Goal: Complete application form: Complete application form

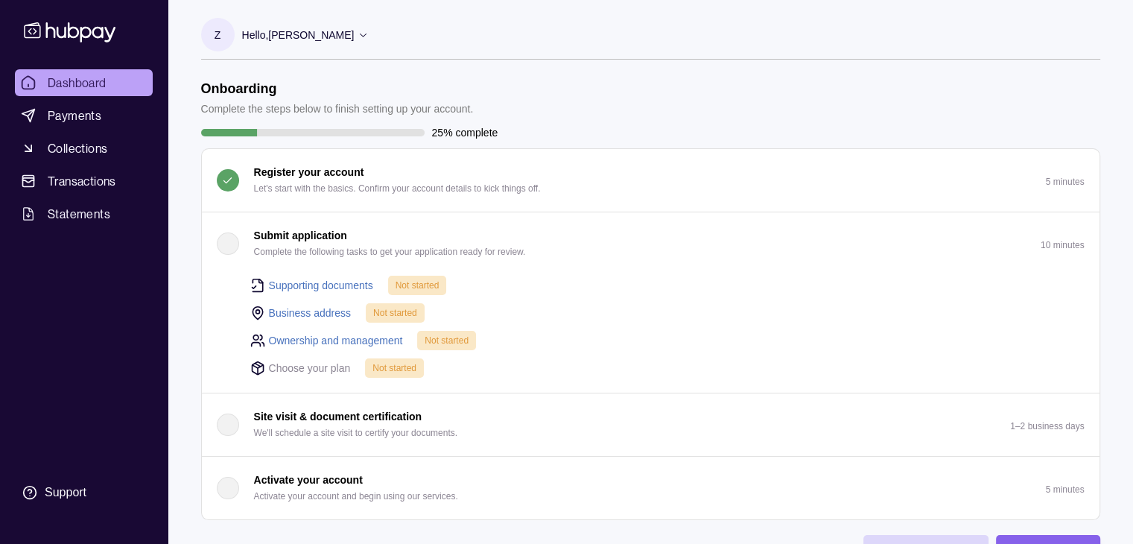
click at [284, 283] on link "Supporting documents" at bounding box center [321, 285] width 104 height 16
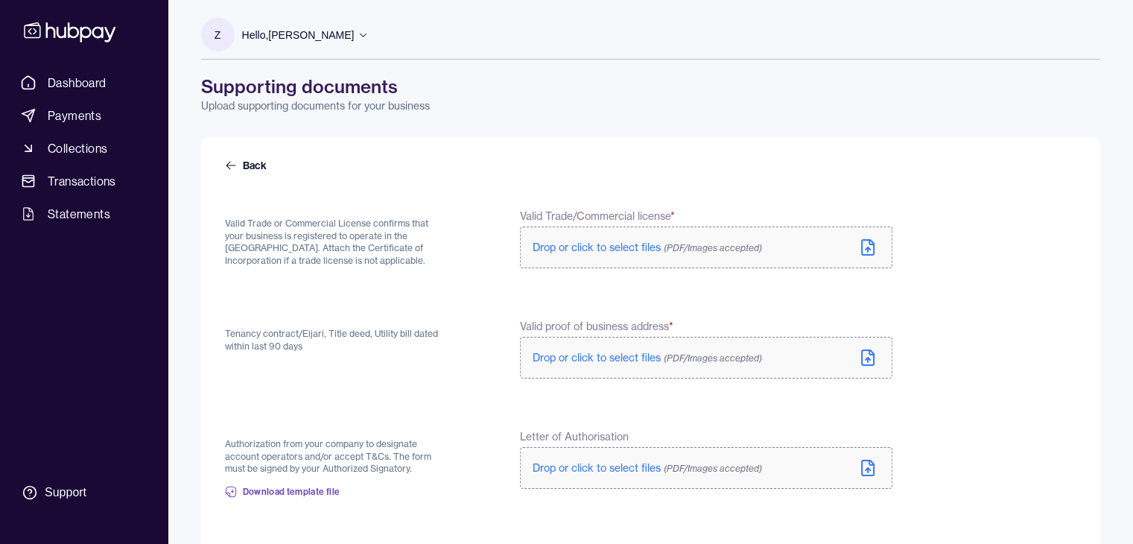
click at [865, 243] on icon at bounding box center [868, 247] width 18 height 18
click at [562, 286] on form "Back Valid Trade or Commercial License confirms that your business is registere…" at bounding box center [650, 389] width 851 height 463
click at [572, 362] on span "Drop or click to select files (PDF/Images accepted)" at bounding box center [646, 360] width 229 height 13
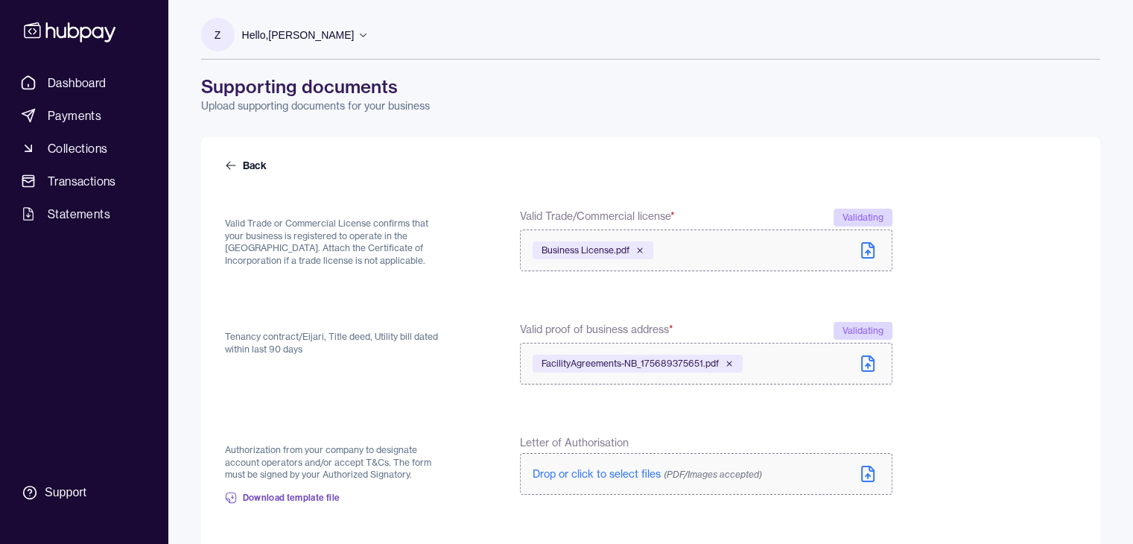
click at [486, 389] on form "Back Valid Trade or Commercial License confirms that your business is registere…" at bounding box center [650, 391] width 851 height 466
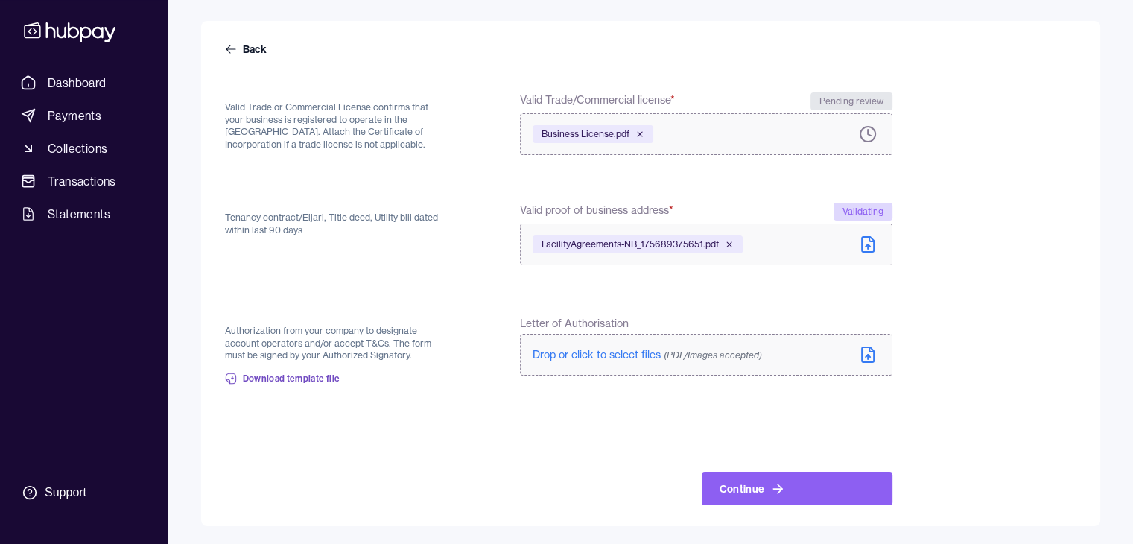
scroll to position [113, 0]
click at [596, 350] on span "Drop or click to select files (PDF/Images accepted)" at bounding box center [646, 354] width 229 height 13
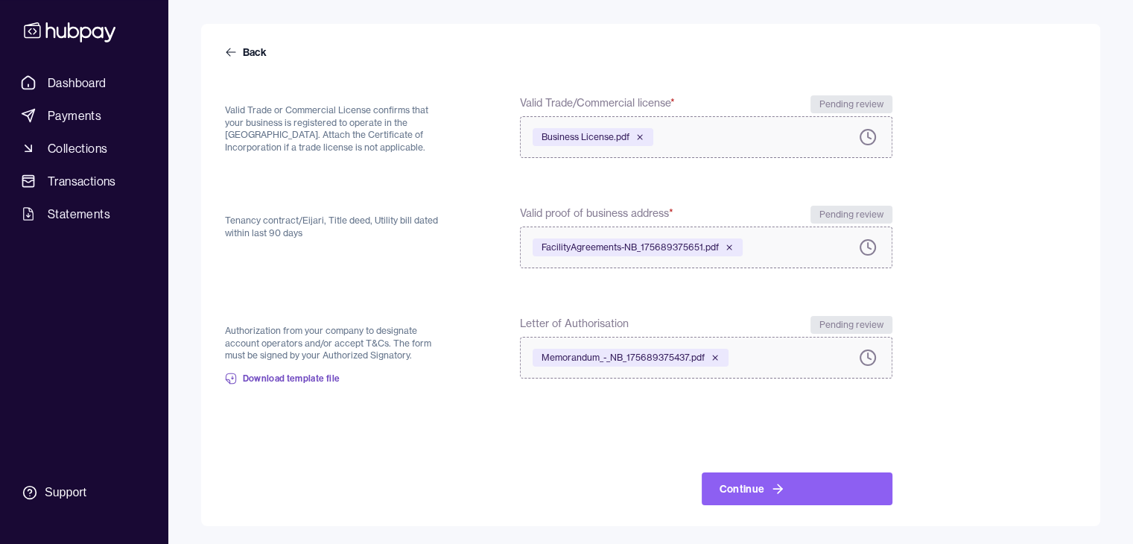
click at [864, 242] on icon at bounding box center [868, 247] width 18 height 18
click at [273, 379] on span "Download template file" at bounding box center [292, 378] width 98 height 12
click at [780, 492] on icon at bounding box center [777, 488] width 15 height 15
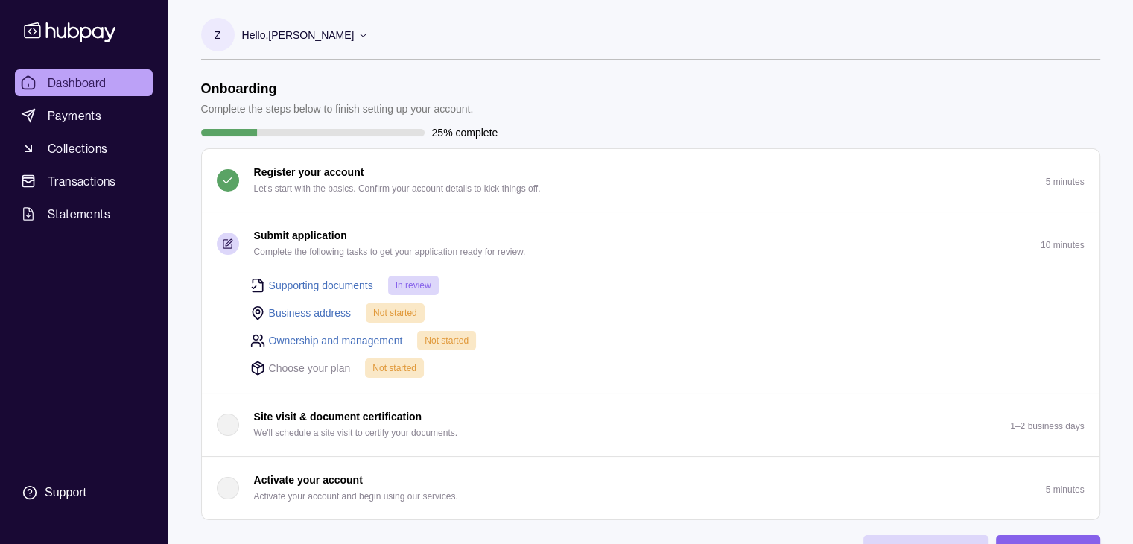
click at [308, 313] on link "Business address" at bounding box center [310, 313] width 83 height 16
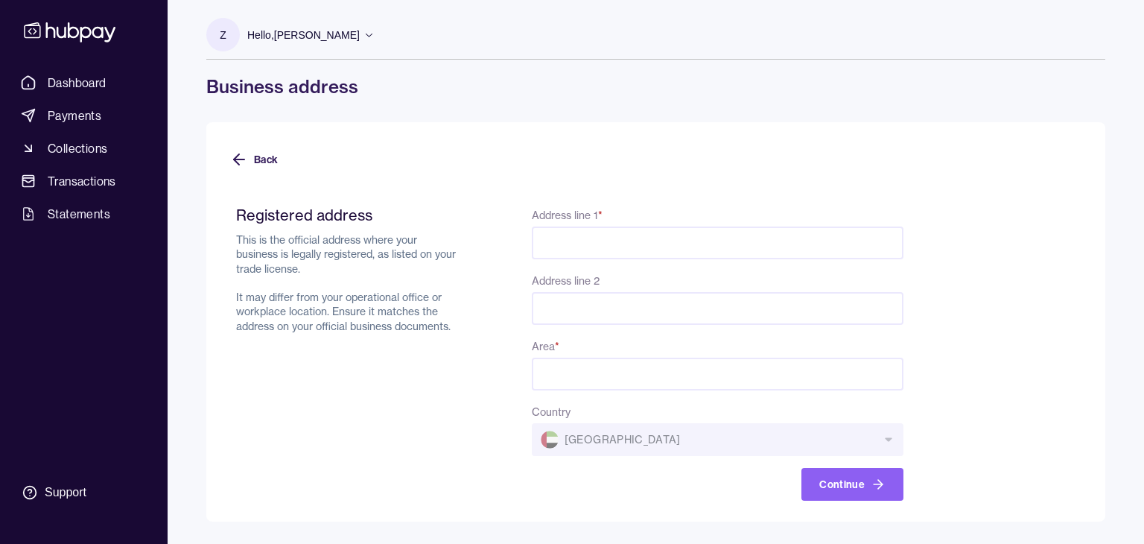
click at [547, 242] on input "Address line 1 *" at bounding box center [718, 242] width 372 height 33
type input "**********"
click at [566, 315] on input "Address line 2" at bounding box center [718, 308] width 372 height 33
type input "**********"
click at [566, 375] on input "Area *" at bounding box center [718, 373] width 372 height 33
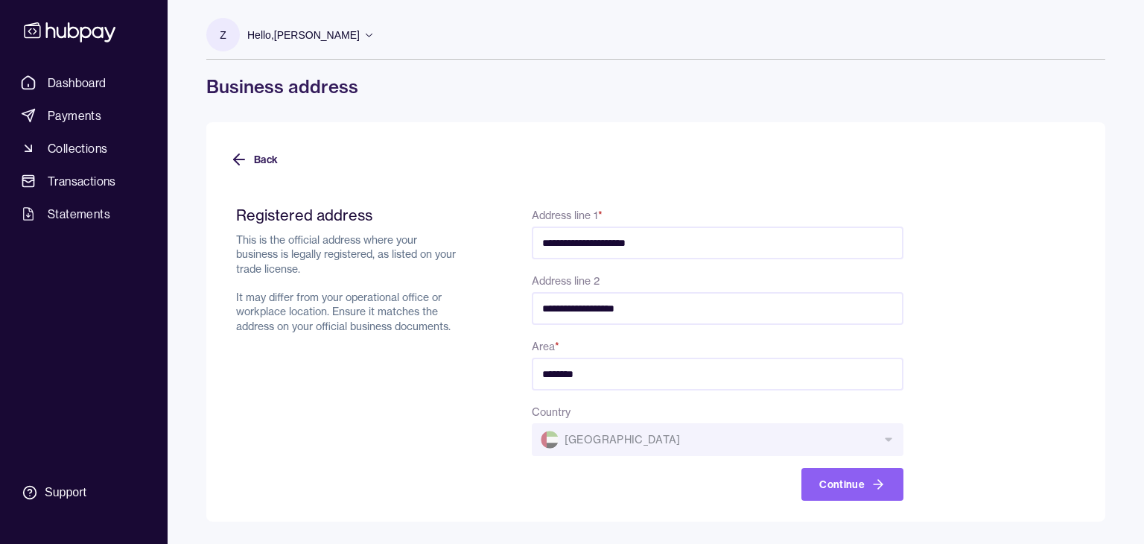
type input "*******"
click at [608, 486] on div "Continue" at bounding box center [718, 484] width 372 height 33
click at [858, 486] on button "Continue" at bounding box center [852, 484] width 102 height 33
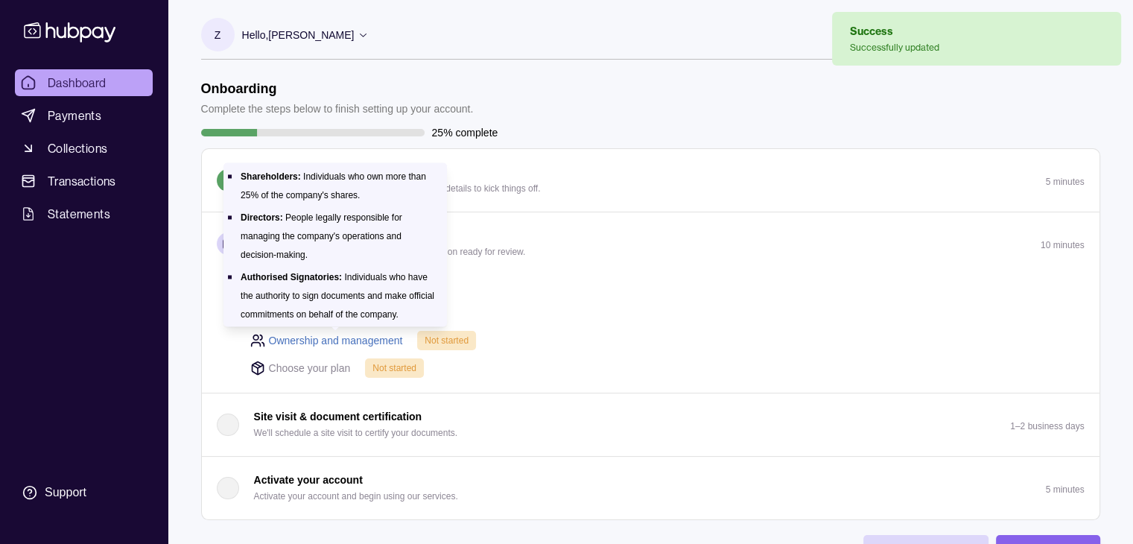
click at [297, 337] on link "Ownership and management" at bounding box center [336, 340] width 134 height 16
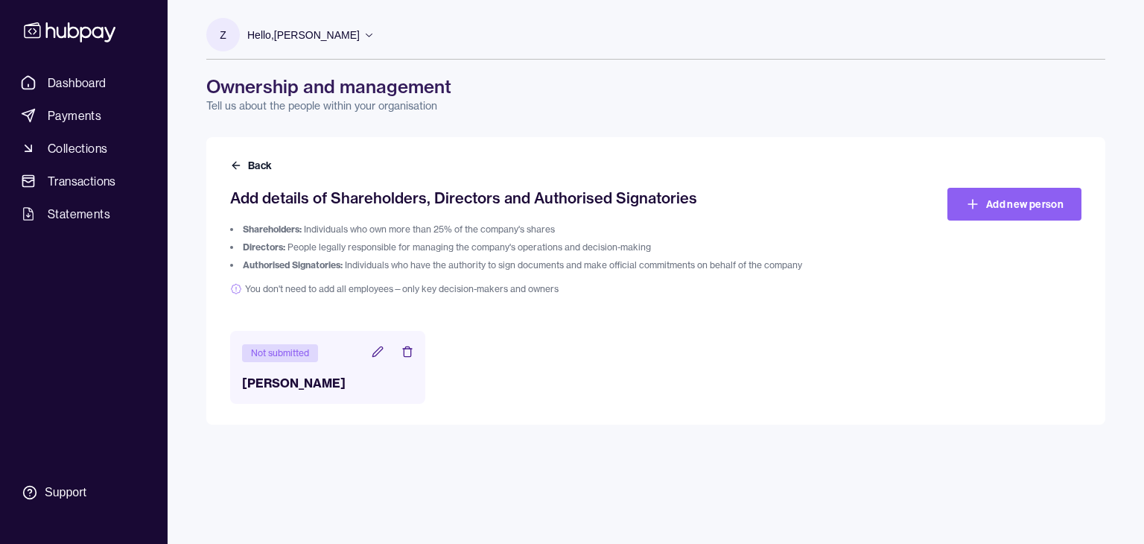
click at [378, 355] on icon at bounding box center [378, 352] width 12 height 12
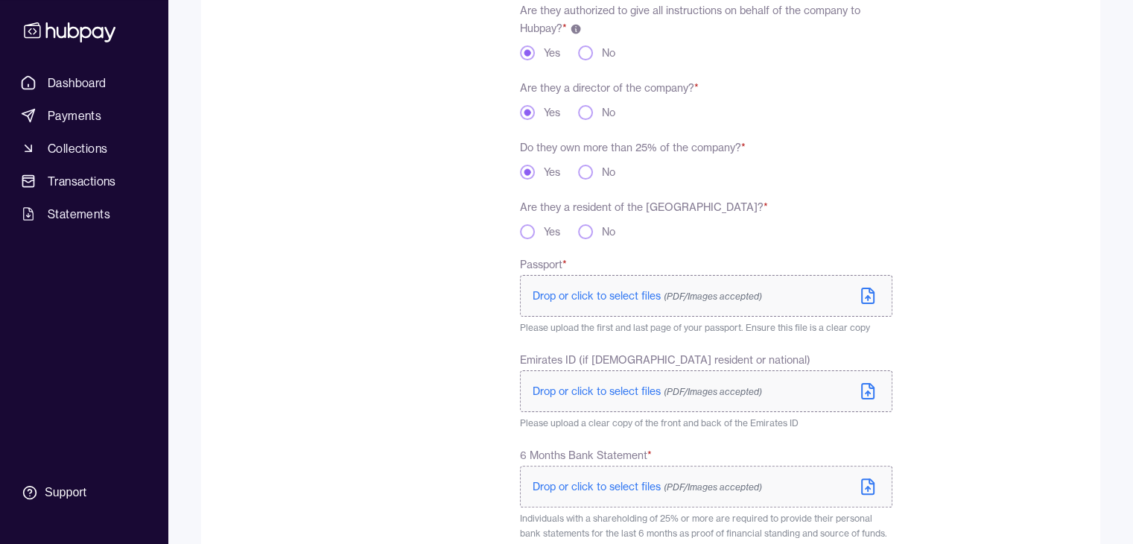
scroll to position [268, 0]
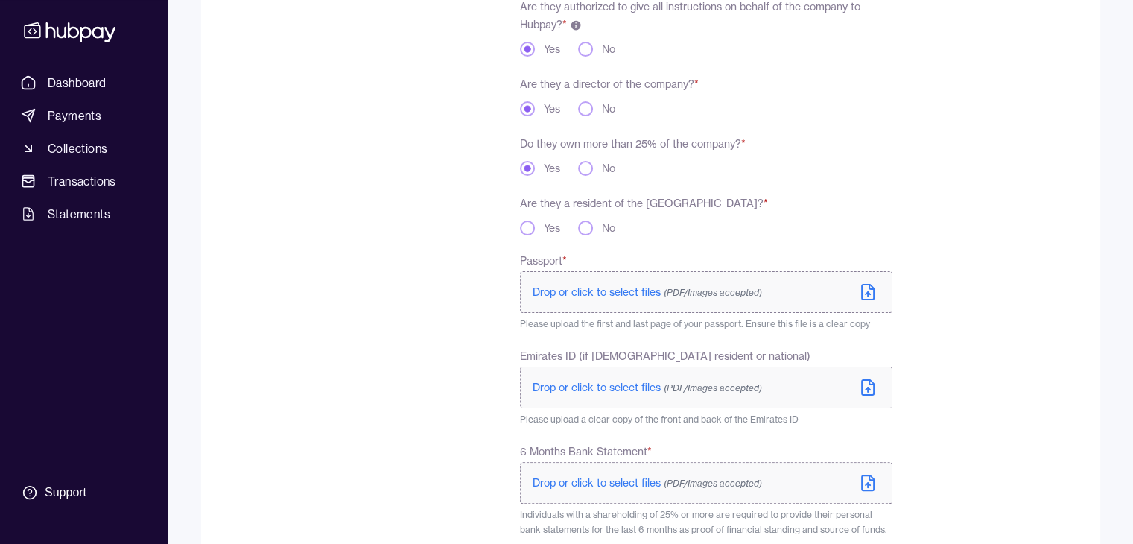
click at [525, 232] on button "Yes" at bounding box center [527, 227] width 15 height 15
click at [570, 291] on span "Drop or click to select files (PDF/Images accepted)" at bounding box center [646, 291] width 229 height 13
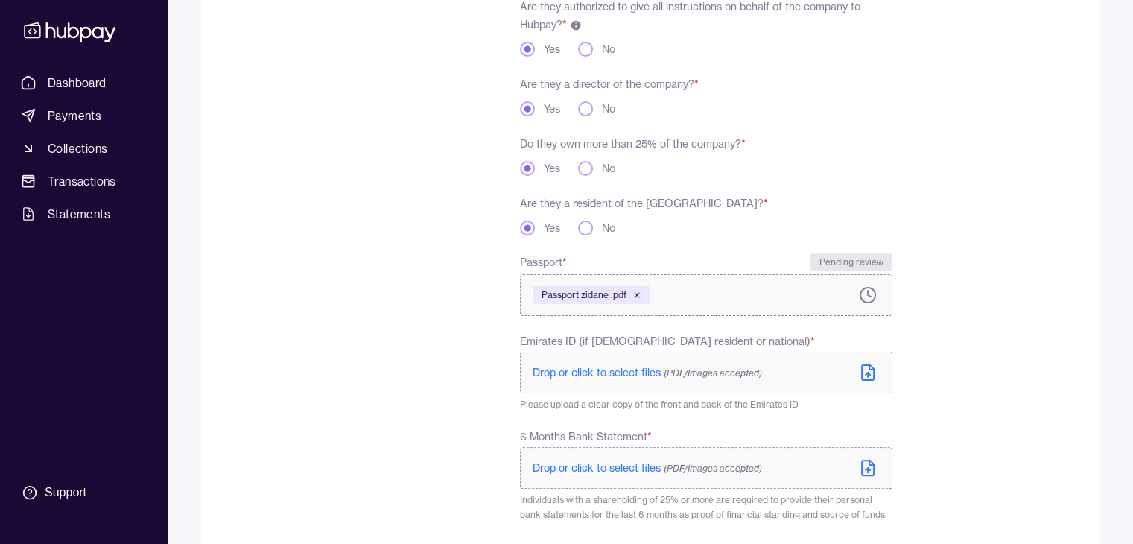
click at [579, 369] on span "Drop or click to select files (PDF/Images accepted)" at bounding box center [646, 372] width 229 height 13
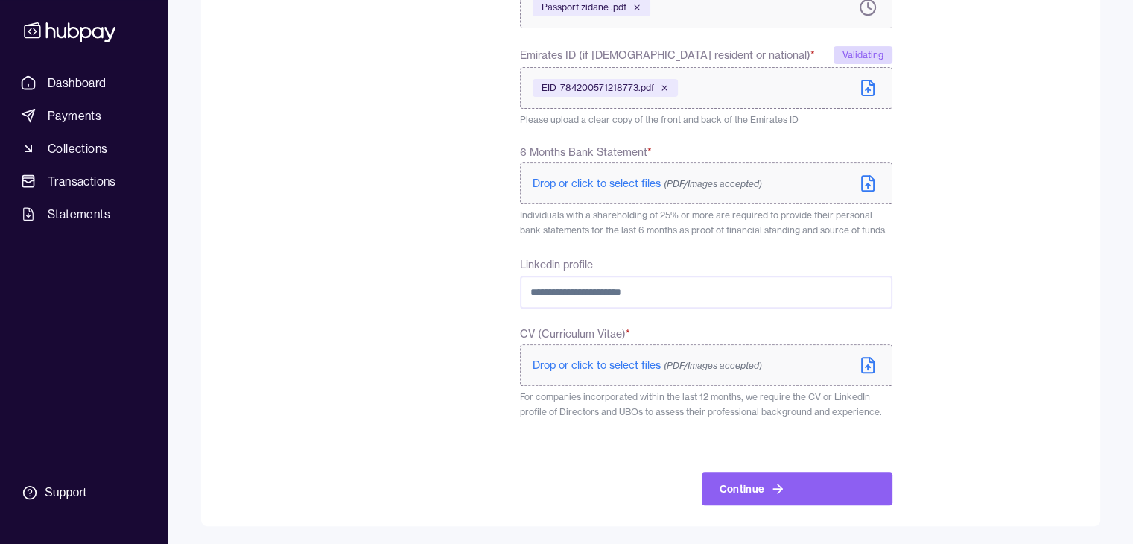
scroll to position [538, 0]
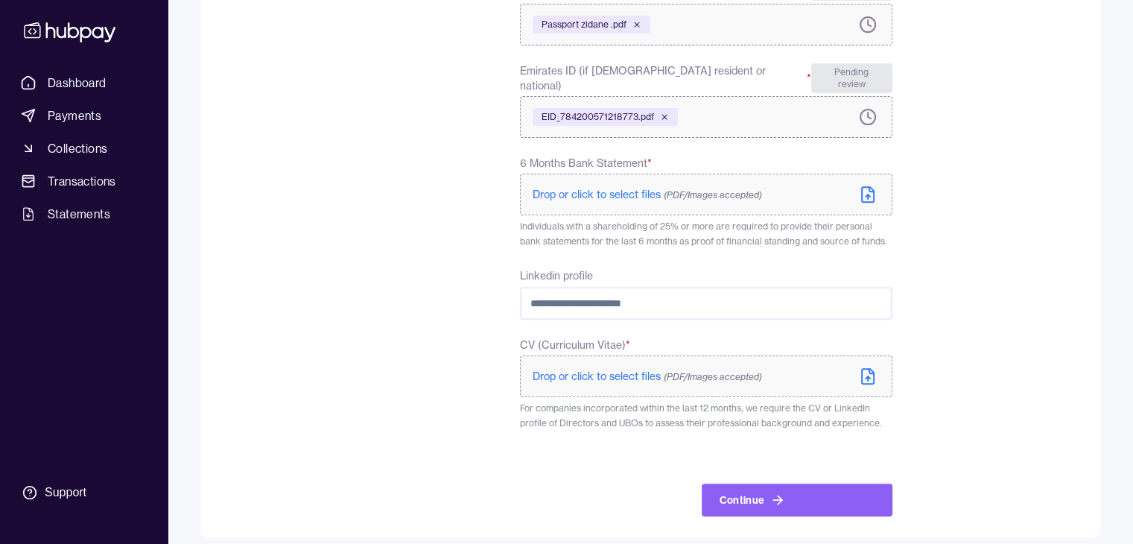
click at [586, 188] on span "Drop or click to select files (PDF/Images accepted)" at bounding box center [646, 194] width 229 height 13
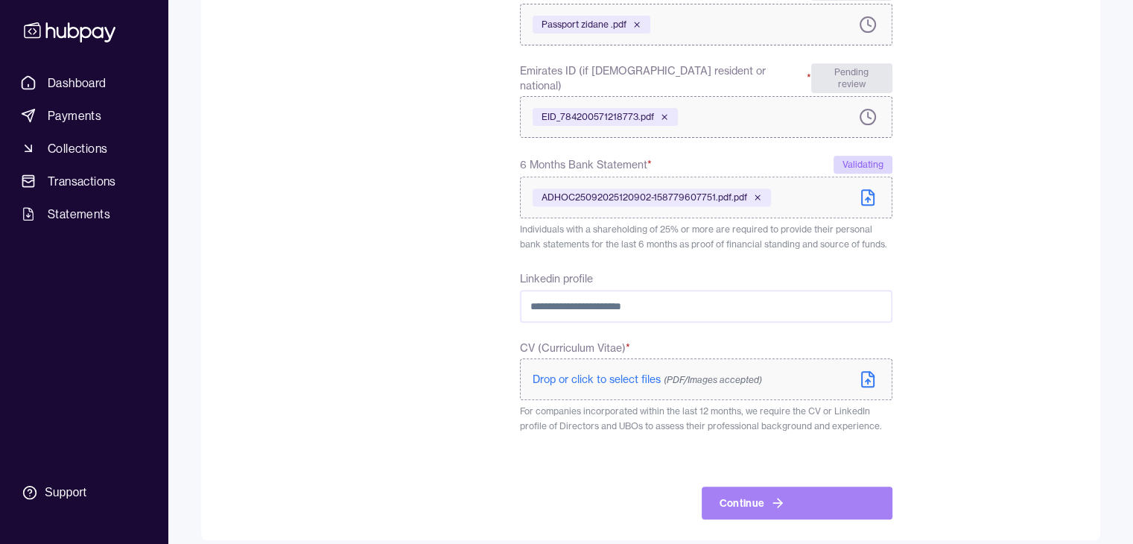
click at [759, 486] on button "Continue" at bounding box center [797, 502] width 191 height 33
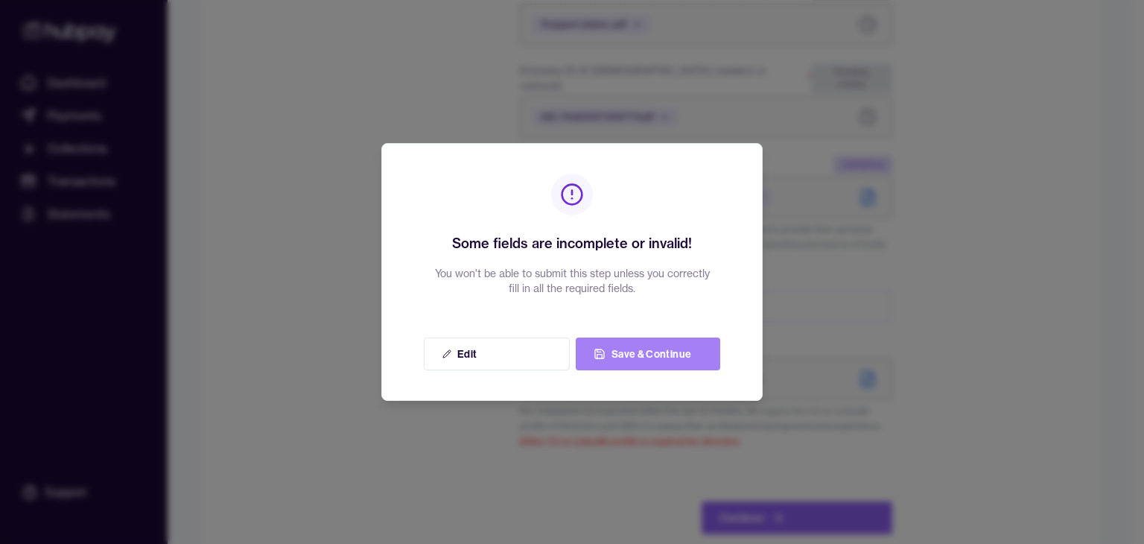
click at [647, 352] on button "Save & Continue" at bounding box center [648, 353] width 144 height 33
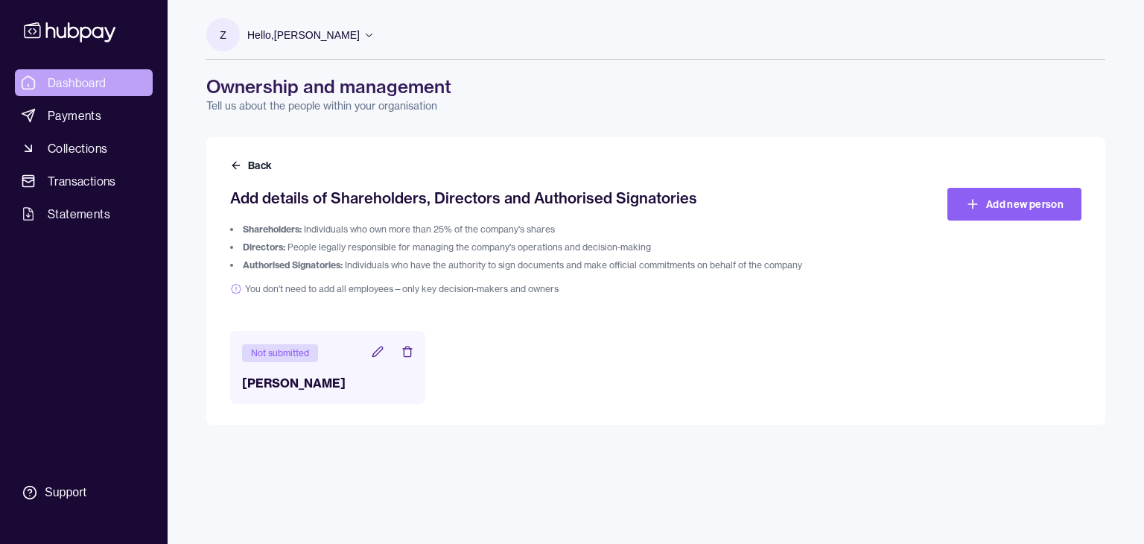
click at [69, 80] on span "Dashboard" at bounding box center [77, 83] width 59 height 18
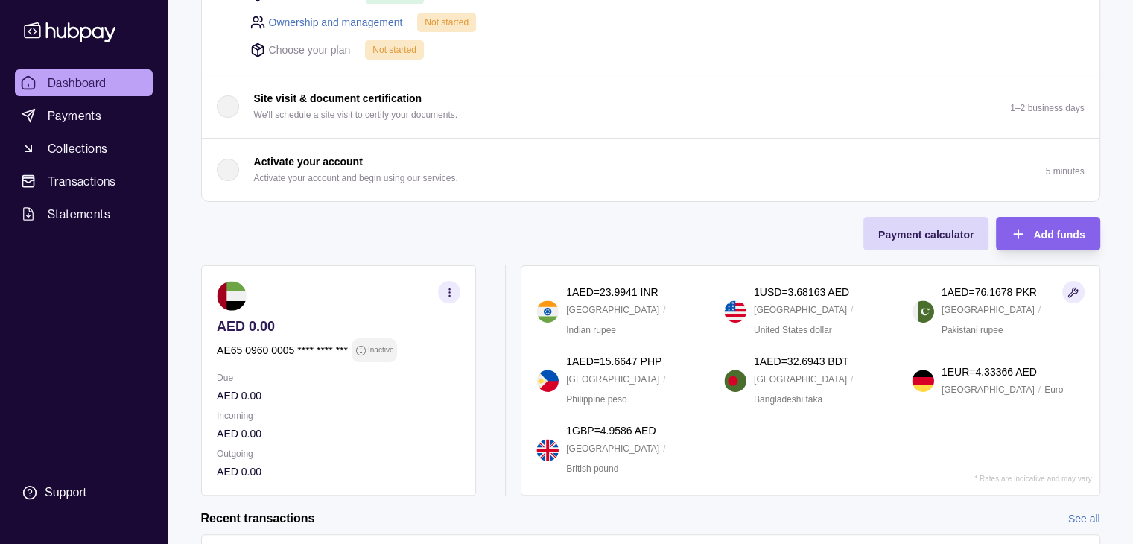
scroll to position [387, 0]
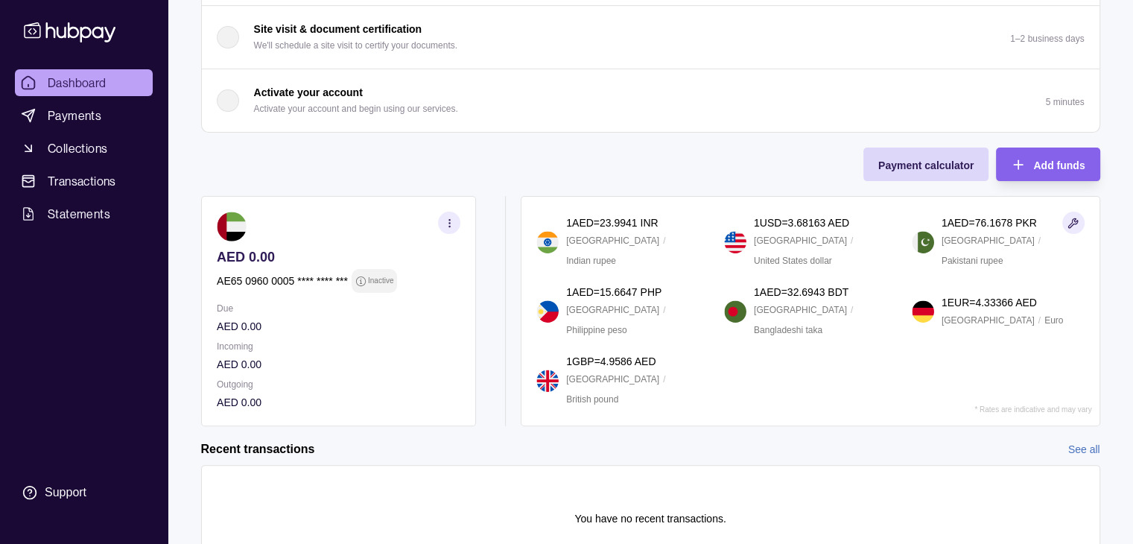
click at [238, 159] on div "Onboarding Complete the steps below to finish setting up your account. 25% comp…" at bounding box center [650, 59] width 899 height 733
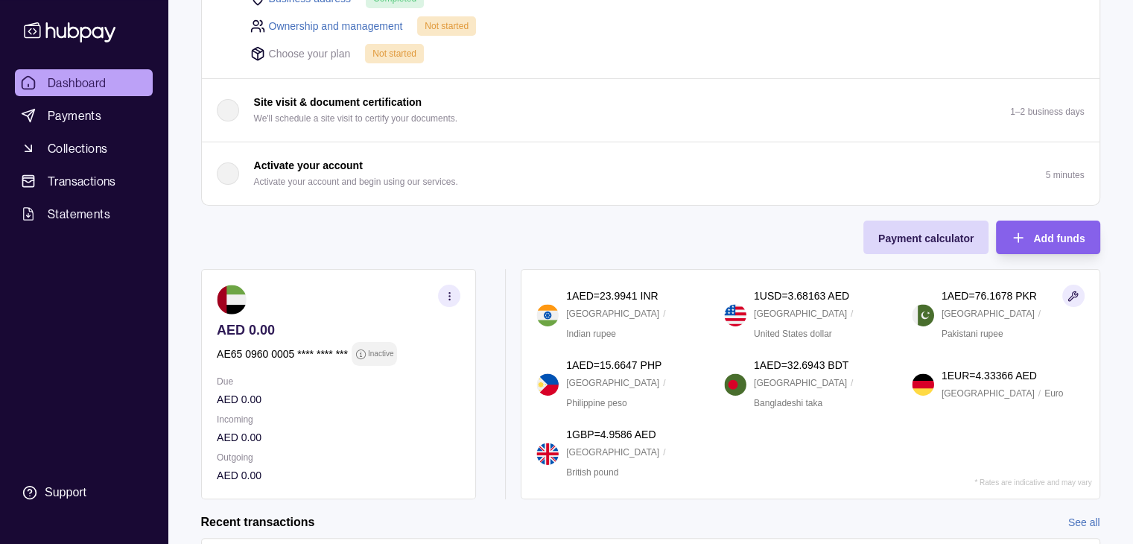
scroll to position [268, 0]
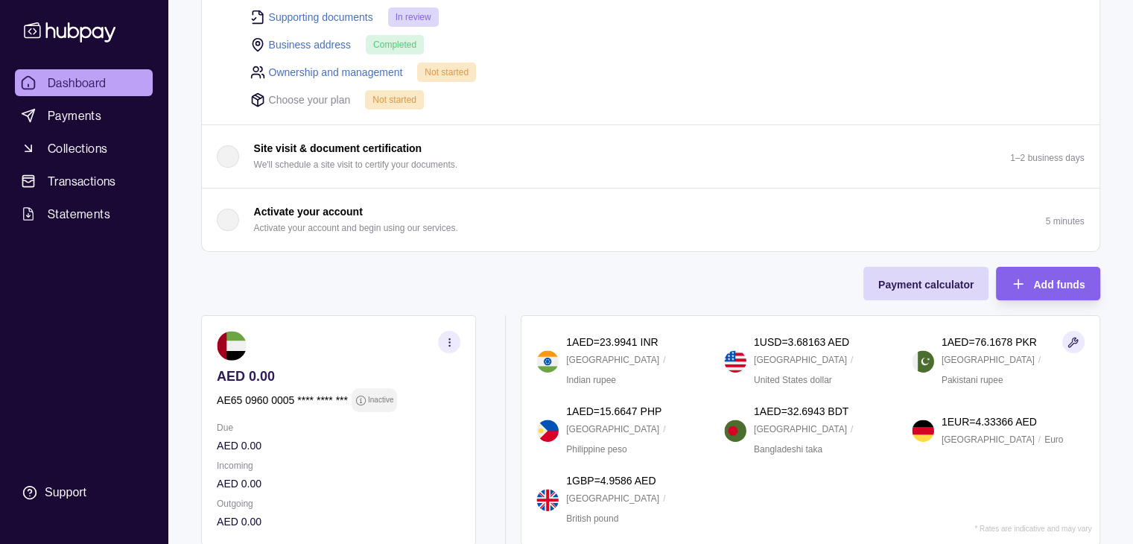
click at [343, 70] on link "Ownership and management" at bounding box center [336, 72] width 134 height 16
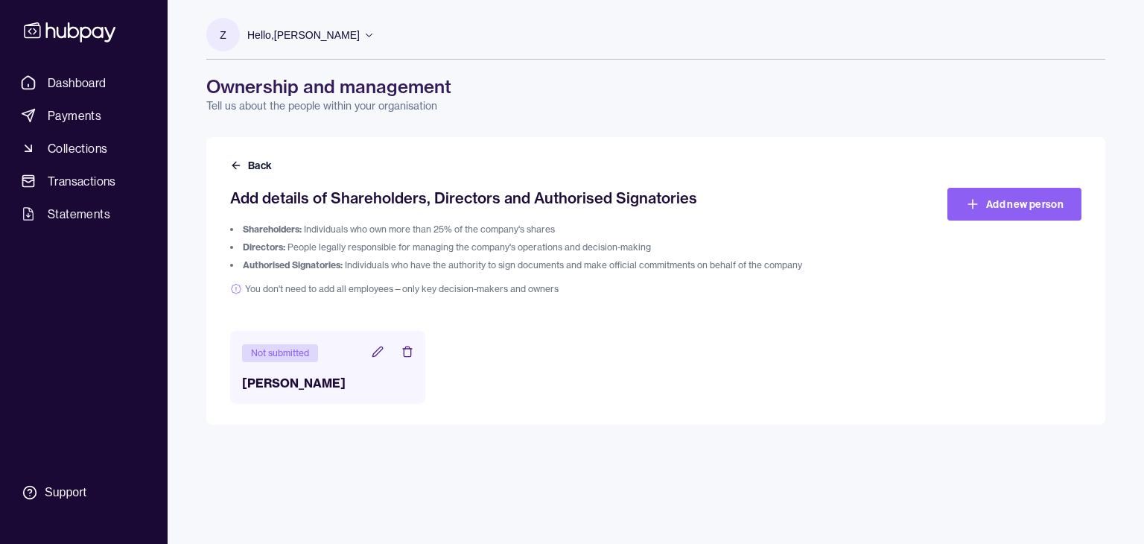
click at [377, 357] on icon at bounding box center [378, 352] width 12 height 12
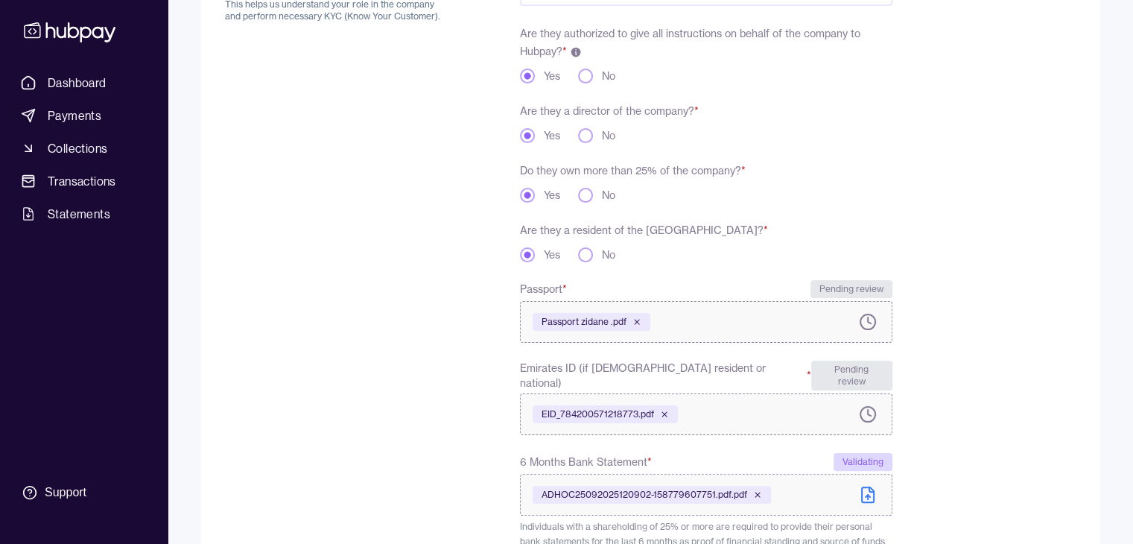
scroll to position [268, 0]
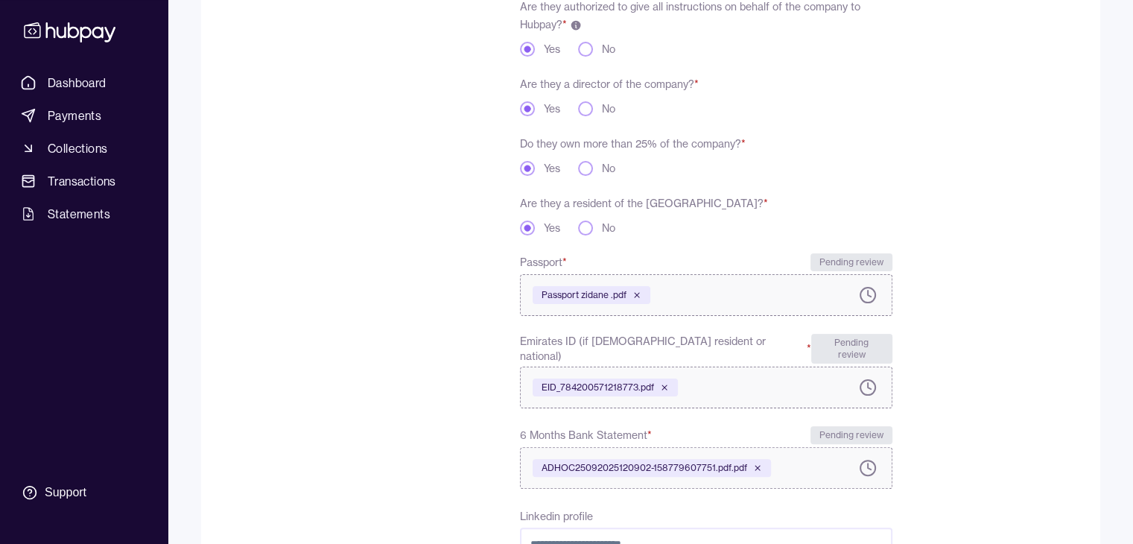
click at [405, 480] on div "To comply with regulatory requirements, please answer a few questions and uploa…" at bounding box center [337, 341] width 224 height 831
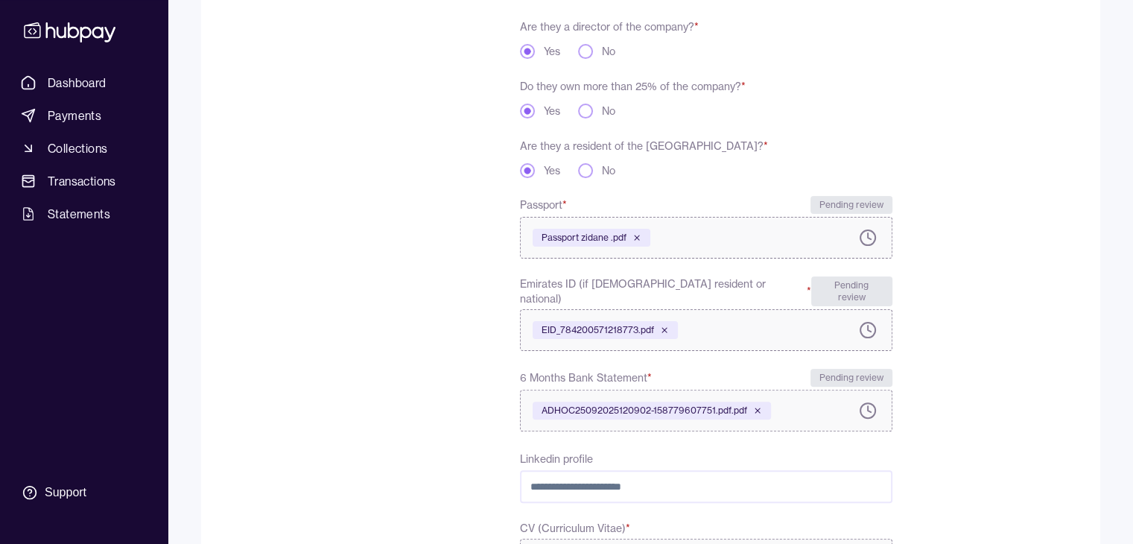
scroll to position [328, 0]
click at [655, 476] on input "Linkedin profile" at bounding box center [706, 484] width 372 height 33
paste input "**********"
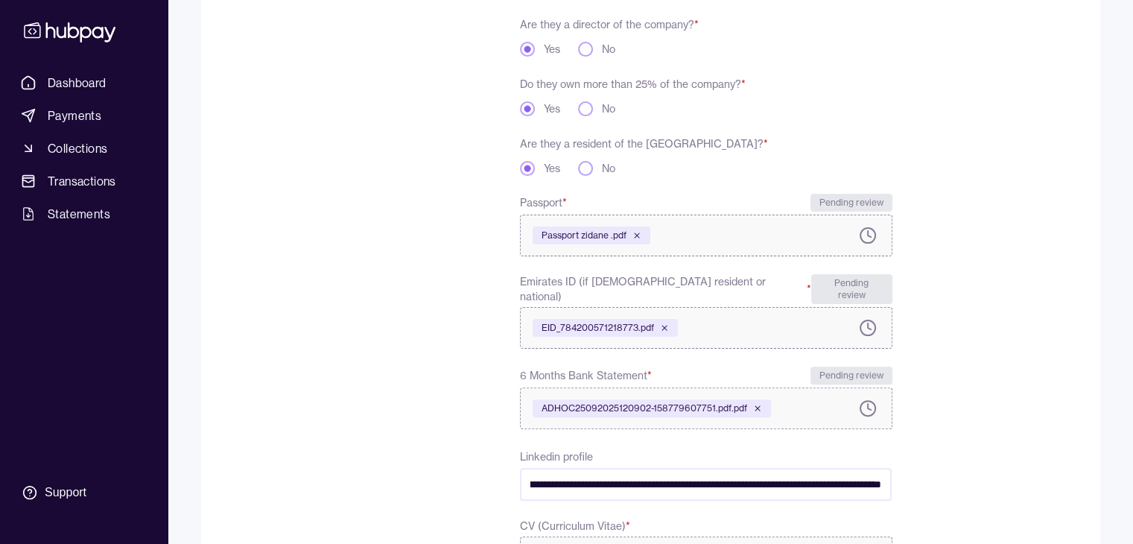
scroll to position [0, 0]
click at [1049, 378] on form "**********" at bounding box center [650, 272] width 851 height 849
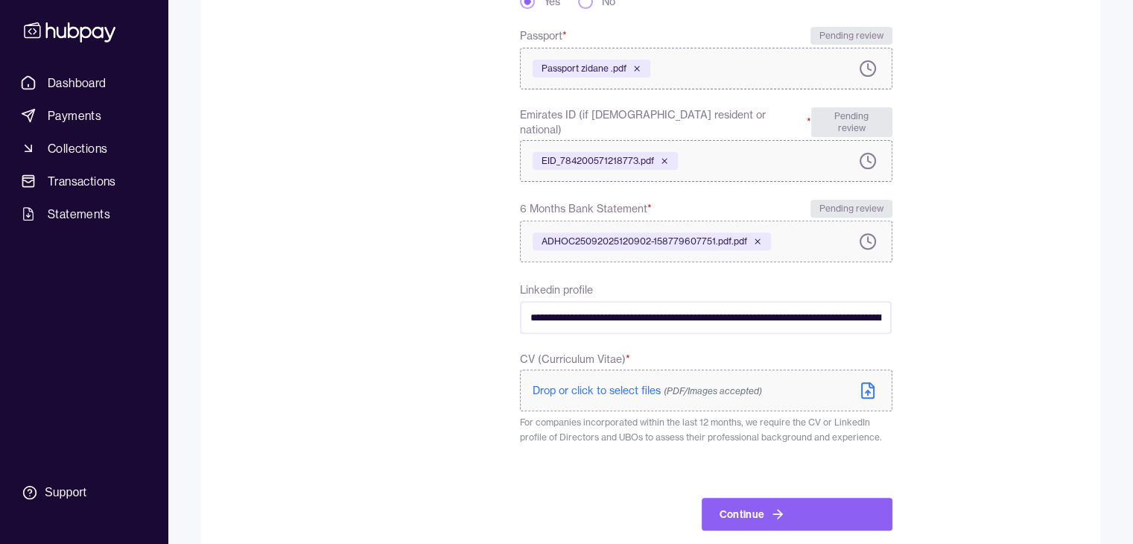
scroll to position [509, 0]
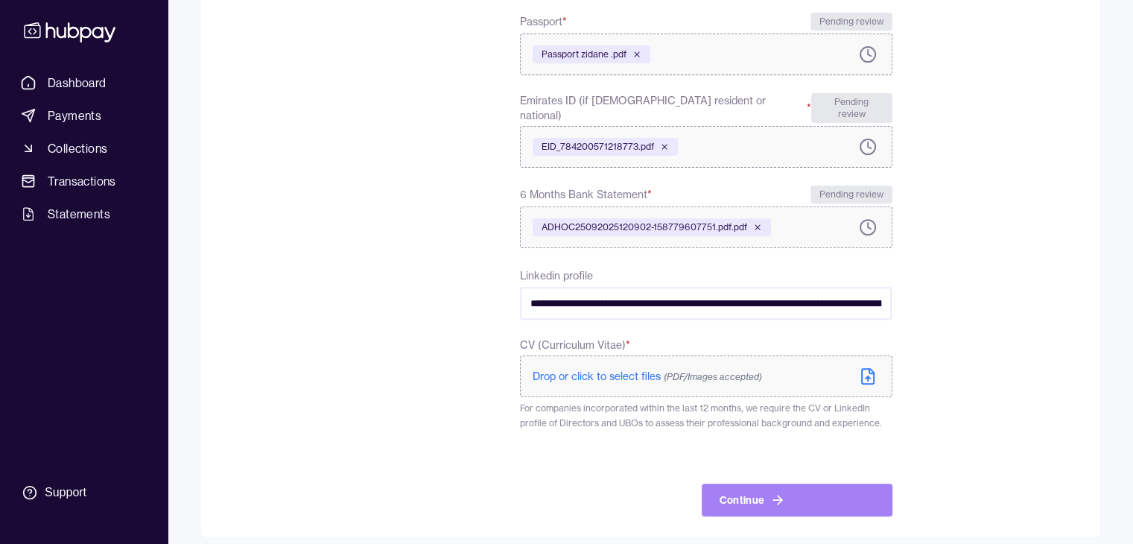
click at [784, 495] on button "Continue" at bounding box center [797, 499] width 191 height 33
click at [736, 489] on button "Continue" at bounding box center [797, 499] width 191 height 33
click at [473, 325] on div "**********" at bounding box center [558, 100] width 667 height 831
click at [664, 295] on input "**********" at bounding box center [706, 303] width 372 height 33
click at [728, 291] on input "**********" at bounding box center [706, 303] width 372 height 33
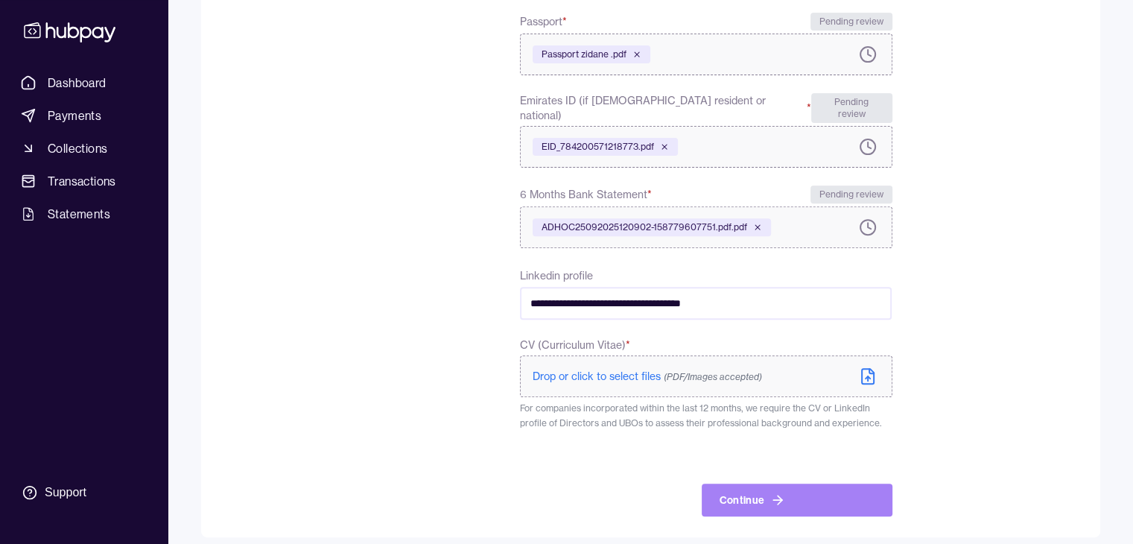
type input "**********"
click at [751, 483] on button "Continue" at bounding box center [797, 499] width 191 height 33
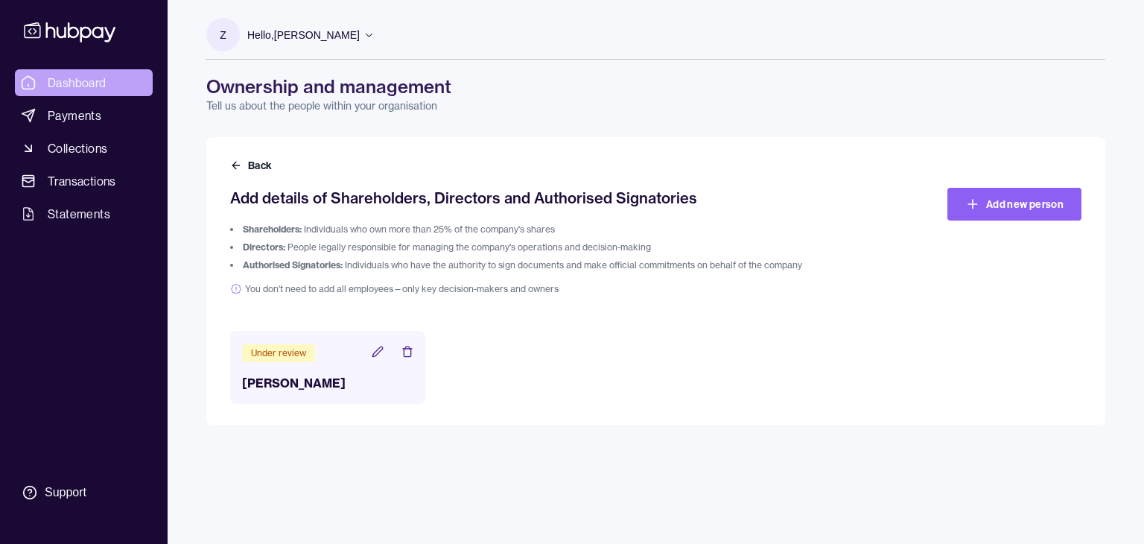
click at [72, 84] on span "Dashboard" at bounding box center [77, 83] width 59 height 18
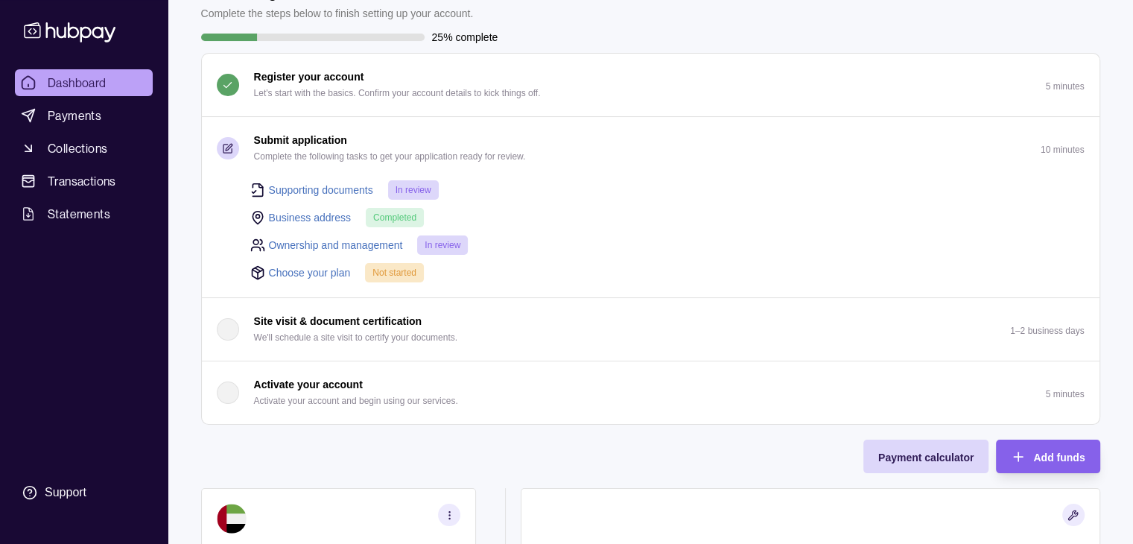
scroll to position [119, 0]
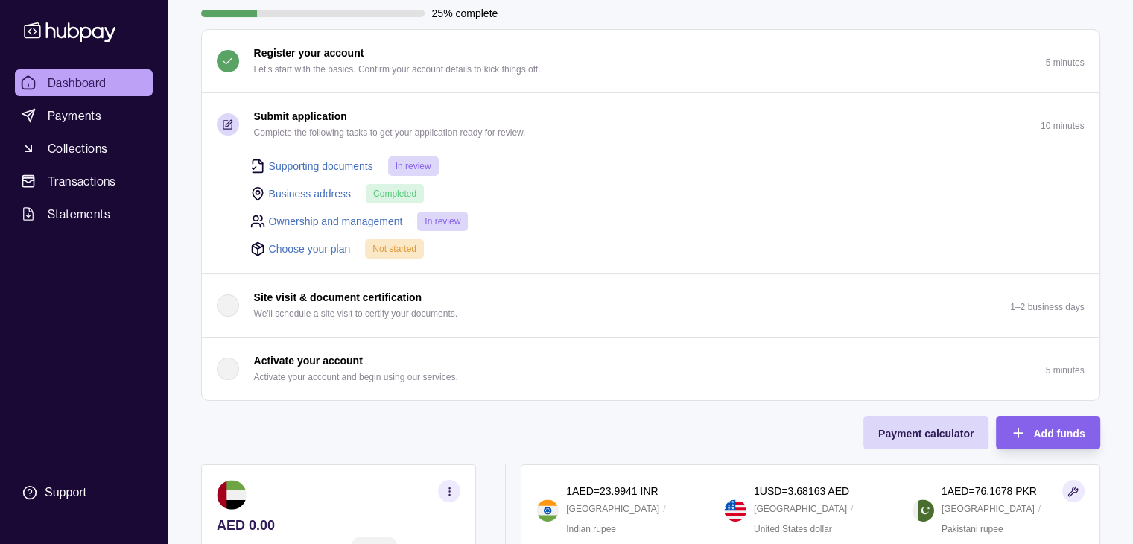
click at [293, 248] on link "Choose your plan" at bounding box center [310, 249] width 82 height 16
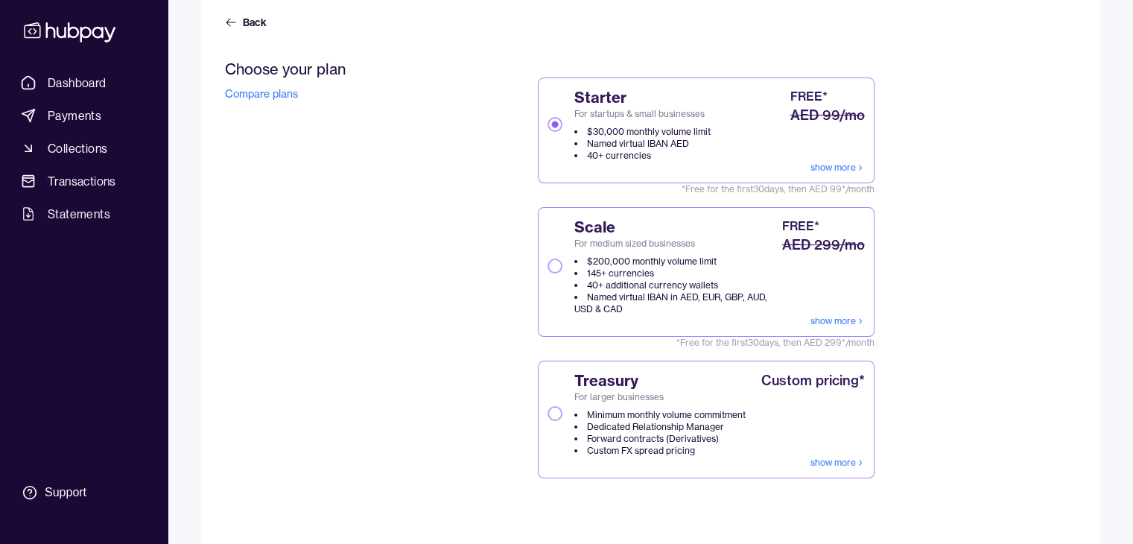
scroll to position [149, 0]
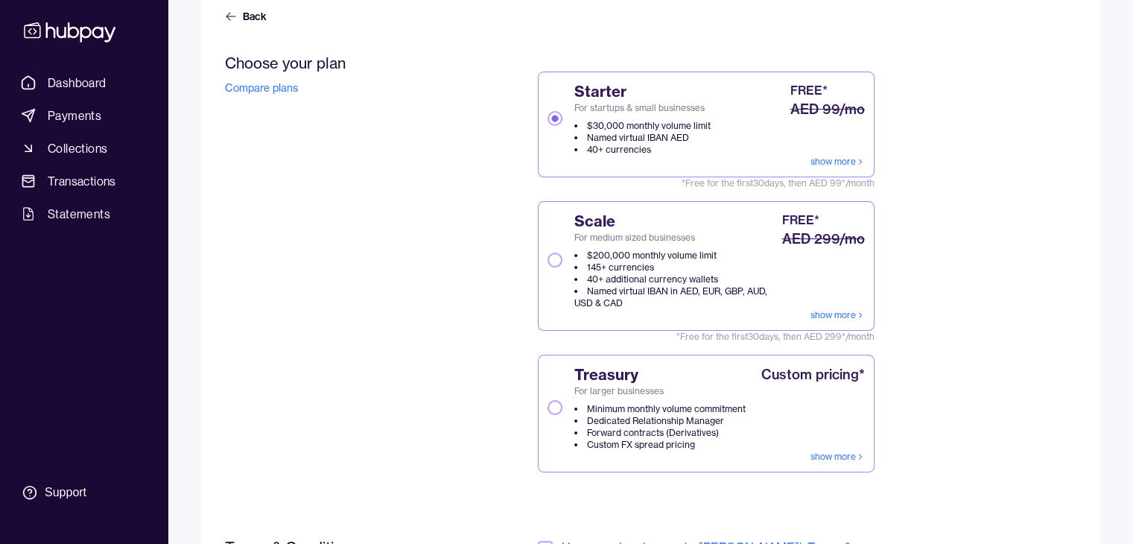
click at [483, 376] on div "Choose your plan Compare plans Starter For startups & small businesses $30,000 …" at bounding box center [558, 278] width 667 height 448
click at [829, 161] on link "show more" at bounding box center [837, 162] width 54 height 12
click at [489, 226] on div "Choose your plan Compare plans Starter For startups & small businesses $30,000 …" at bounding box center [558, 278] width 667 height 448
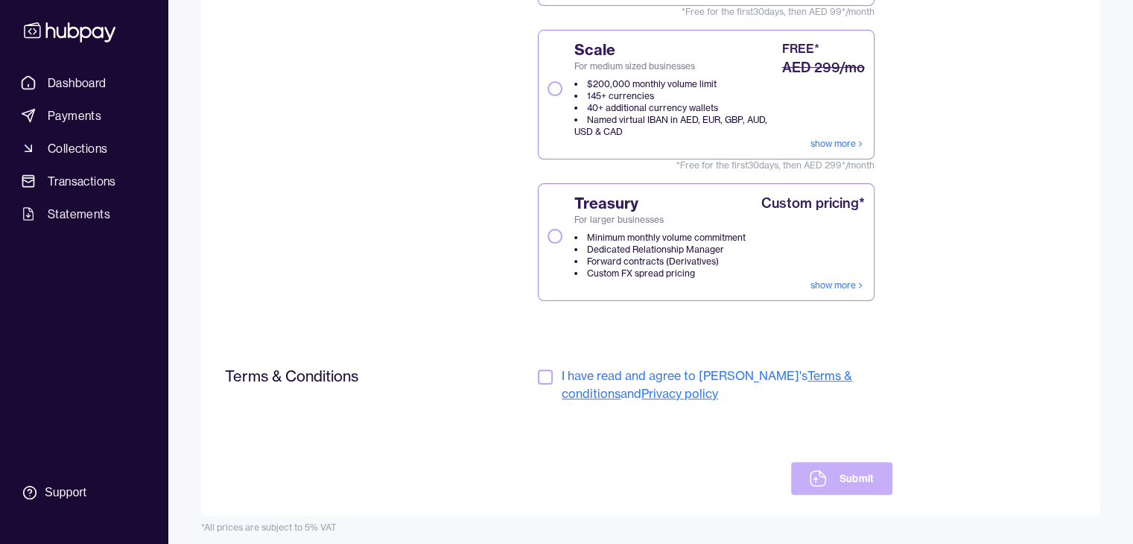
scroll to position [327, 0]
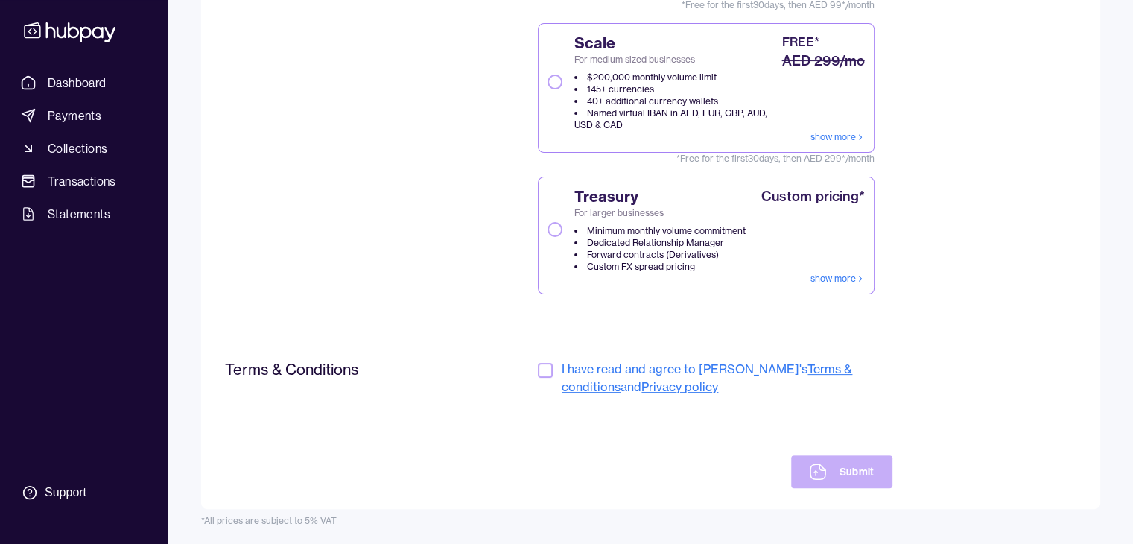
click at [544, 373] on button "button" at bounding box center [545, 370] width 15 height 15
click at [840, 462] on button "Submit" at bounding box center [841, 471] width 101 height 33
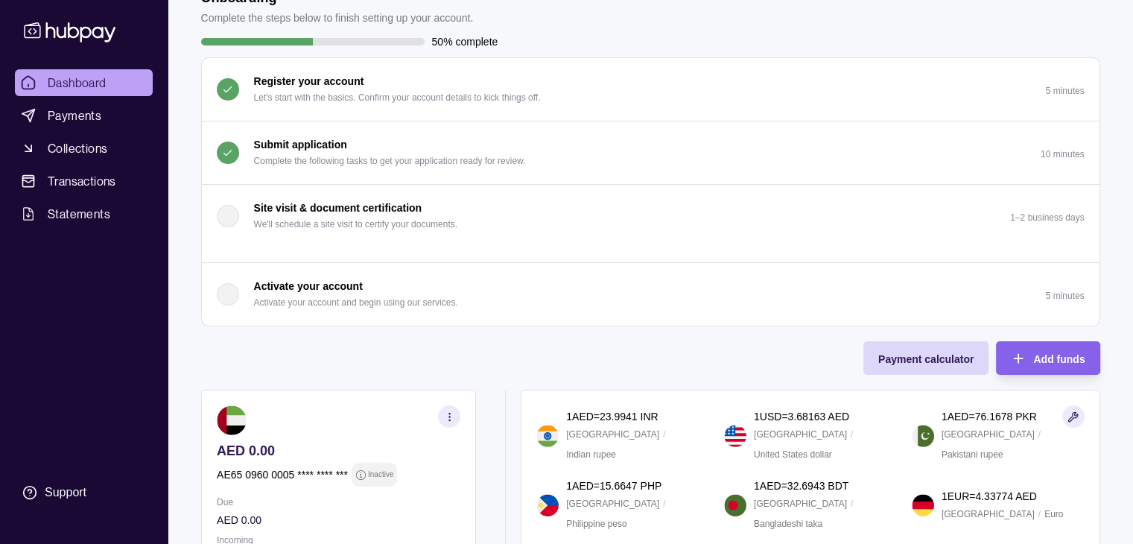
scroll to position [61, 0]
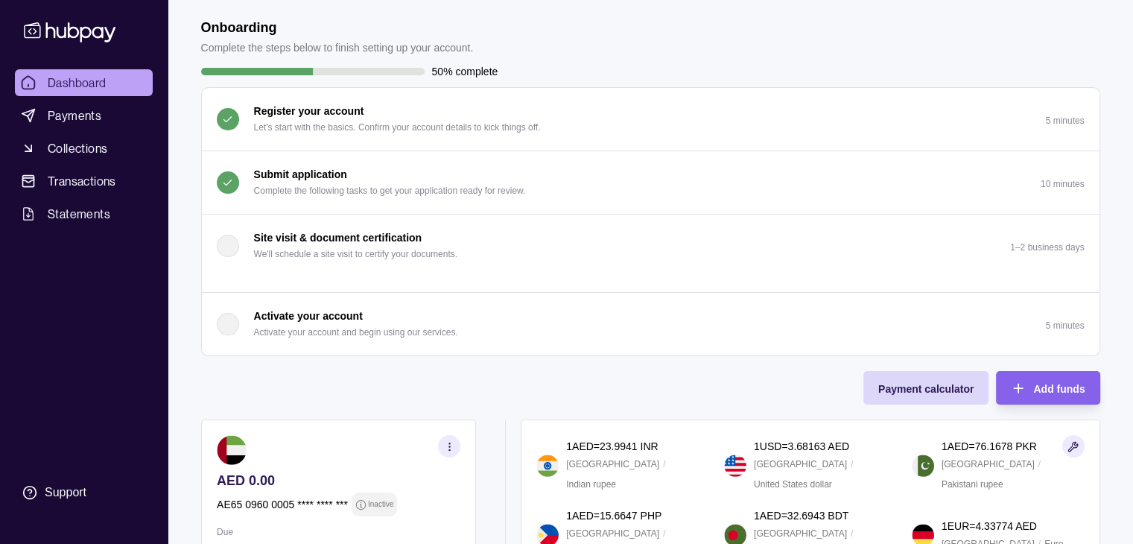
click at [223, 327] on div "button" at bounding box center [228, 324] width 22 height 22
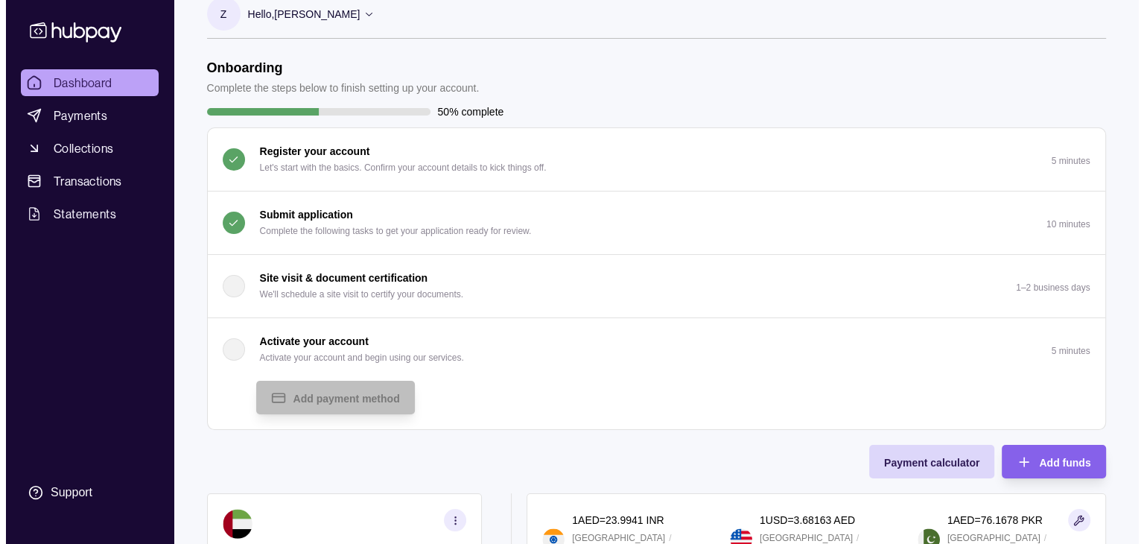
scroll to position [0, 0]
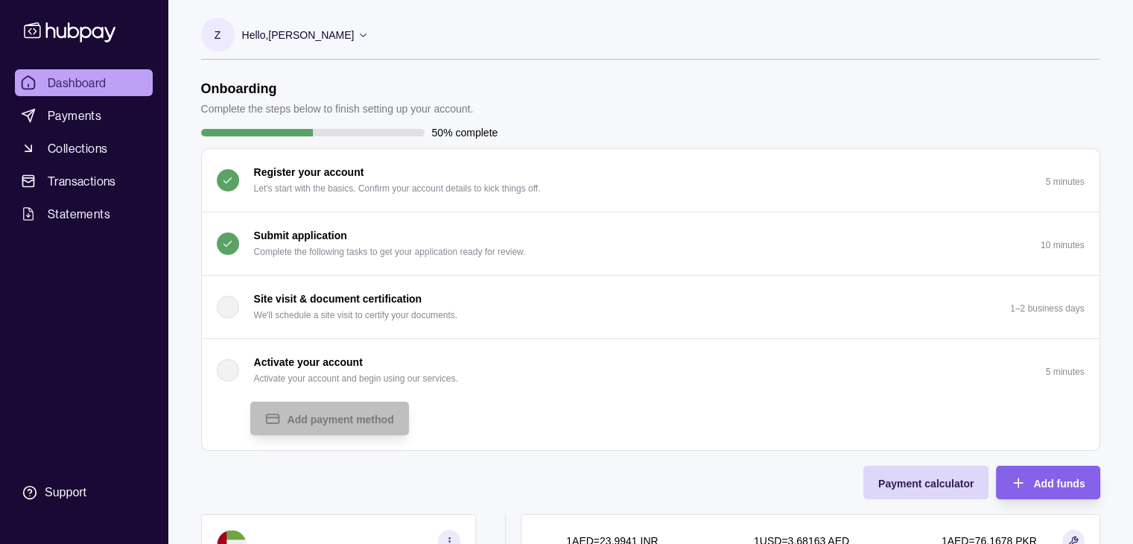
click at [369, 32] on icon at bounding box center [362, 34] width 11 height 11
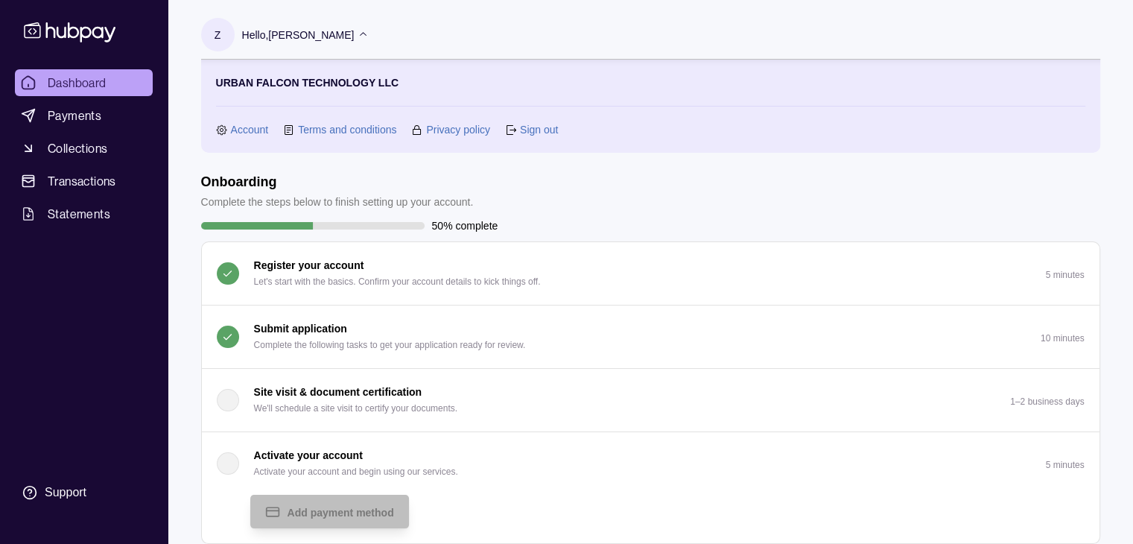
click at [533, 127] on link "Sign out" at bounding box center [539, 129] width 38 height 16
